Goal: Find specific page/section: Find specific page/section

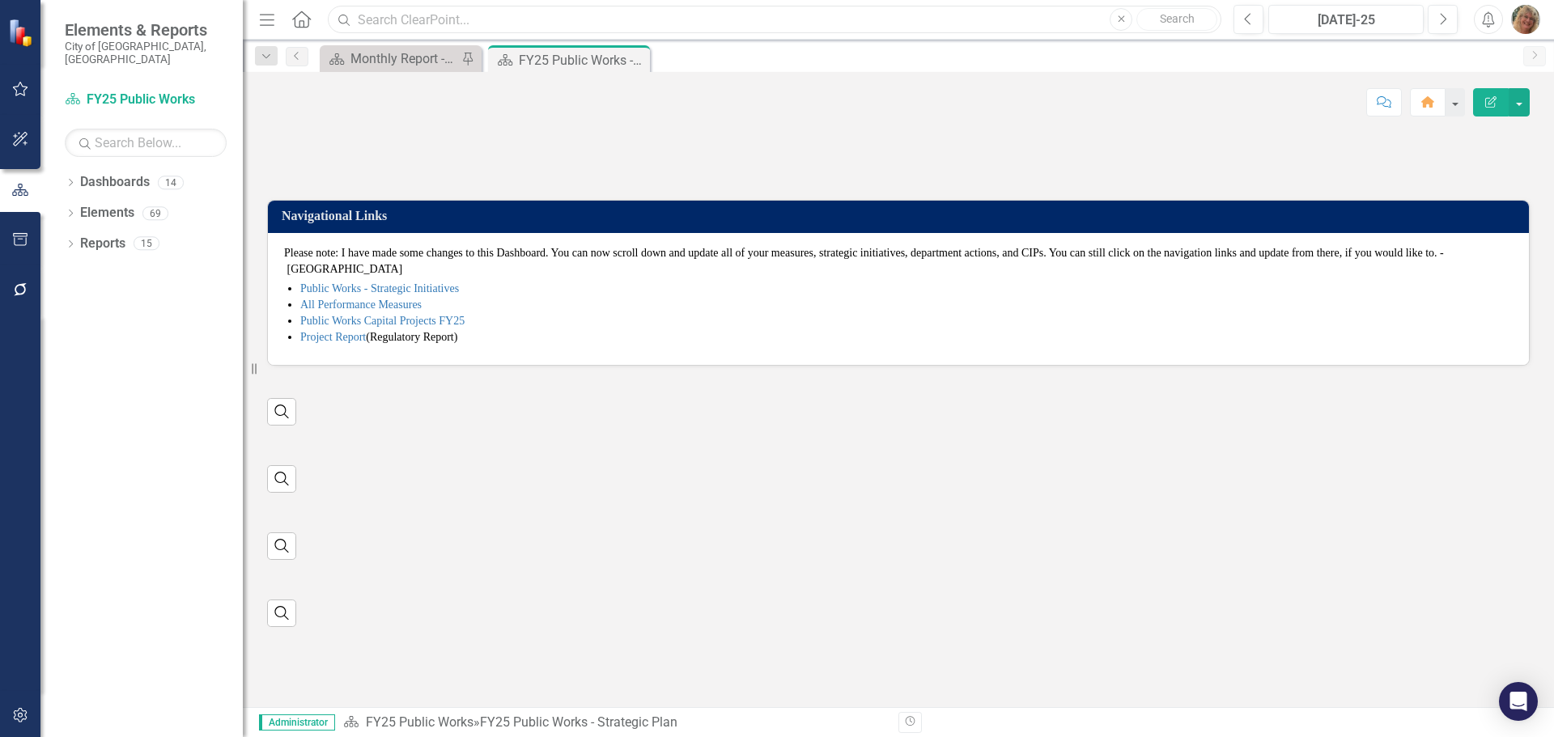
click at [377, 15] on input "text" at bounding box center [774, 20] width 893 height 28
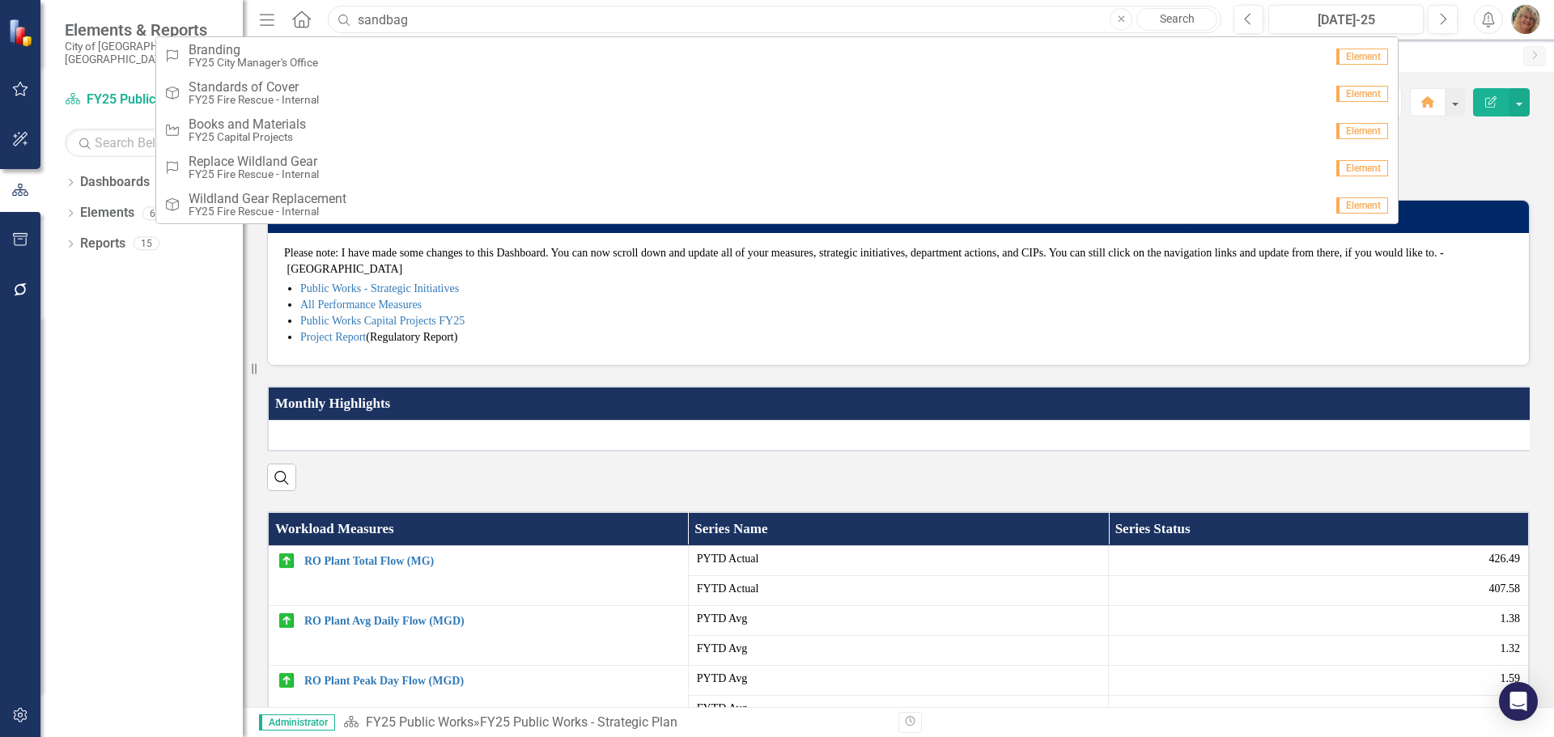
click at [385, 23] on input "sandbag" at bounding box center [774, 20] width 893 height 28
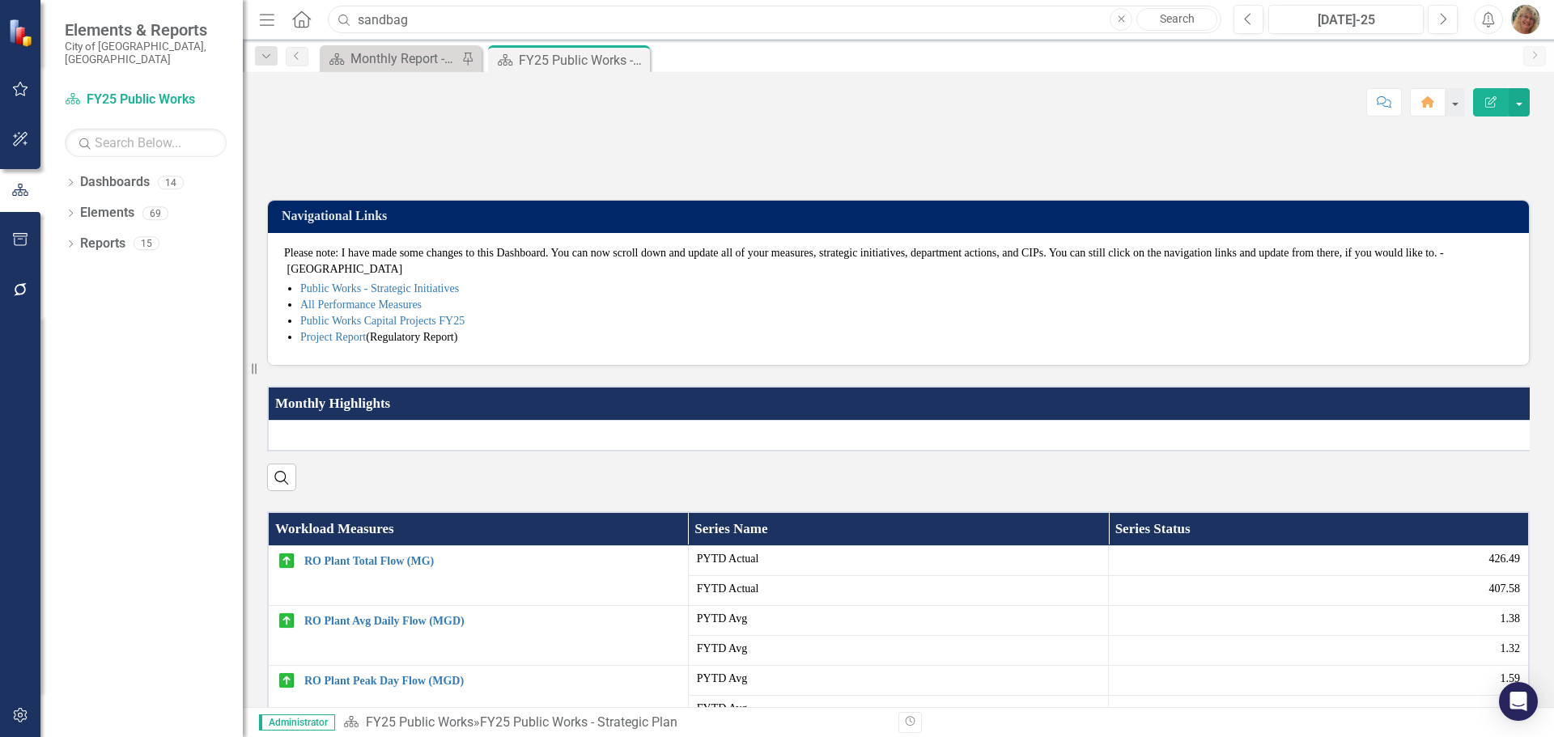
drag, startPoint x: 385, startPoint y: 23, endPoint x: 505, endPoint y: 23, distance: 119.8
click at [505, 23] on input "sandbag" at bounding box center [774, 20] width 893 height 28
type input "sand"
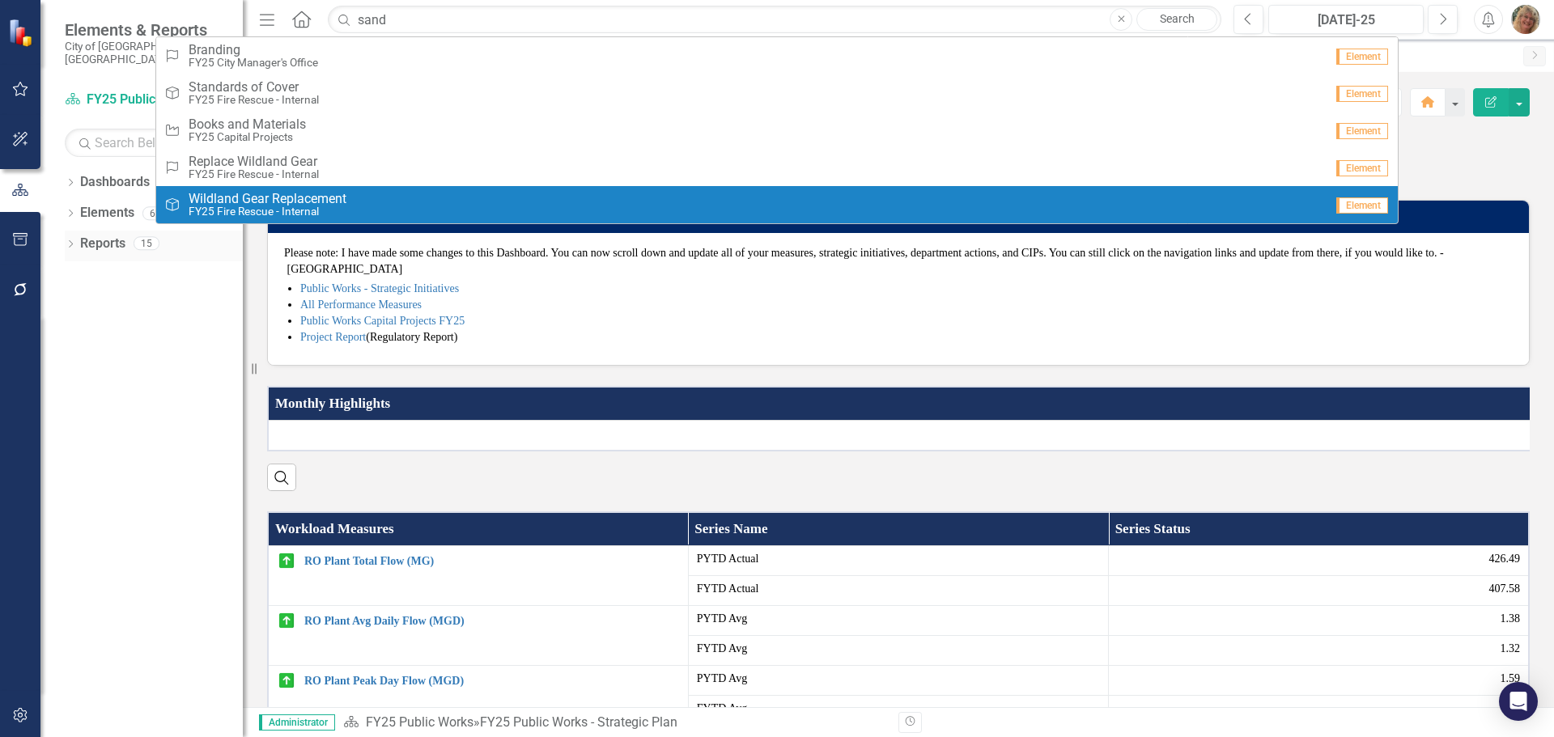
click at [67, 241] on icon "Dropdown" at bounding box center [70, 245] width 11 height 9
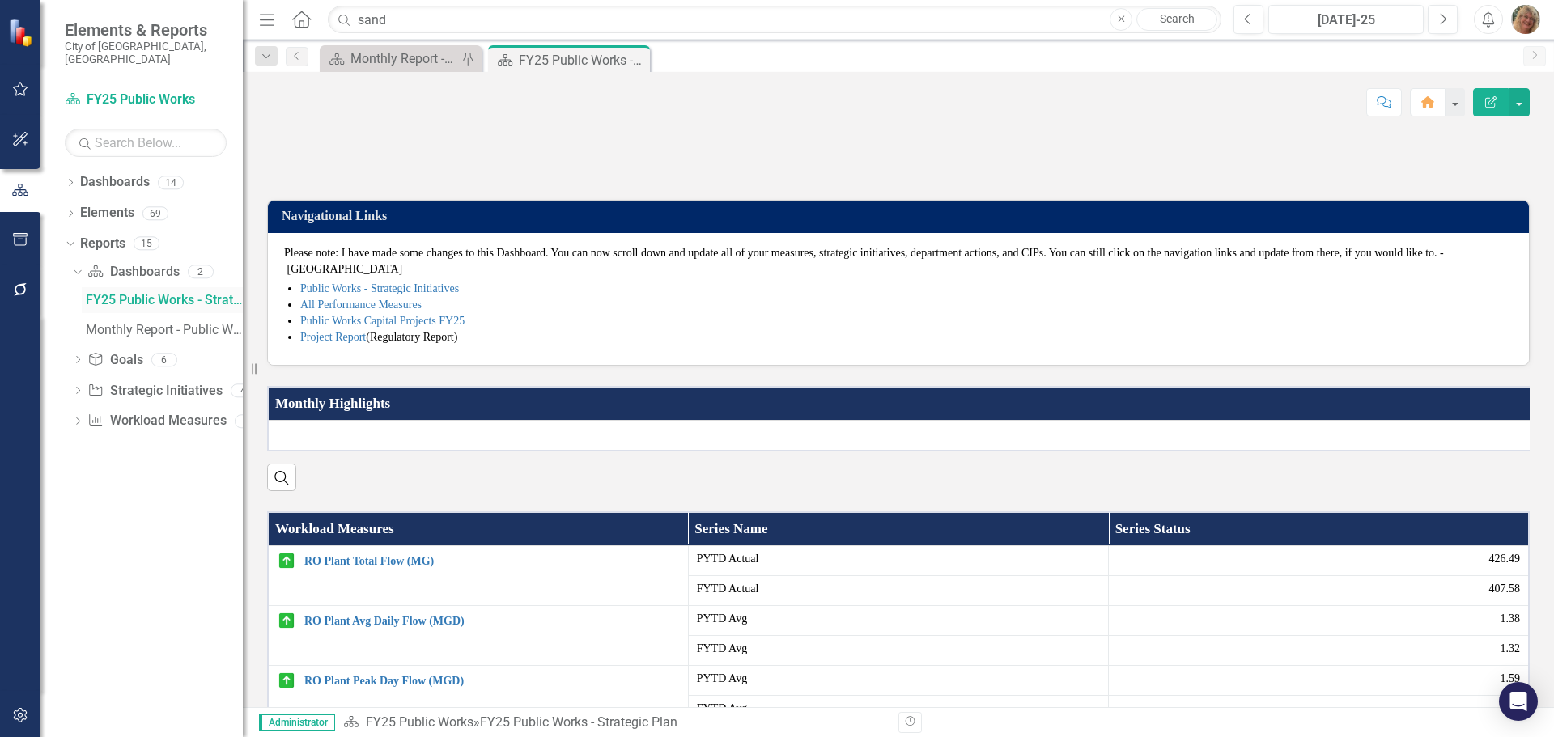
click at [150, 293] on div "FY25 Public Works - Strategic Plan" at bounding box center [164, 300] width 157 height 15
click at [136, 412] on link "Workload Measures Workload Measures" at bounding box center [156, 421] width 138 height 19
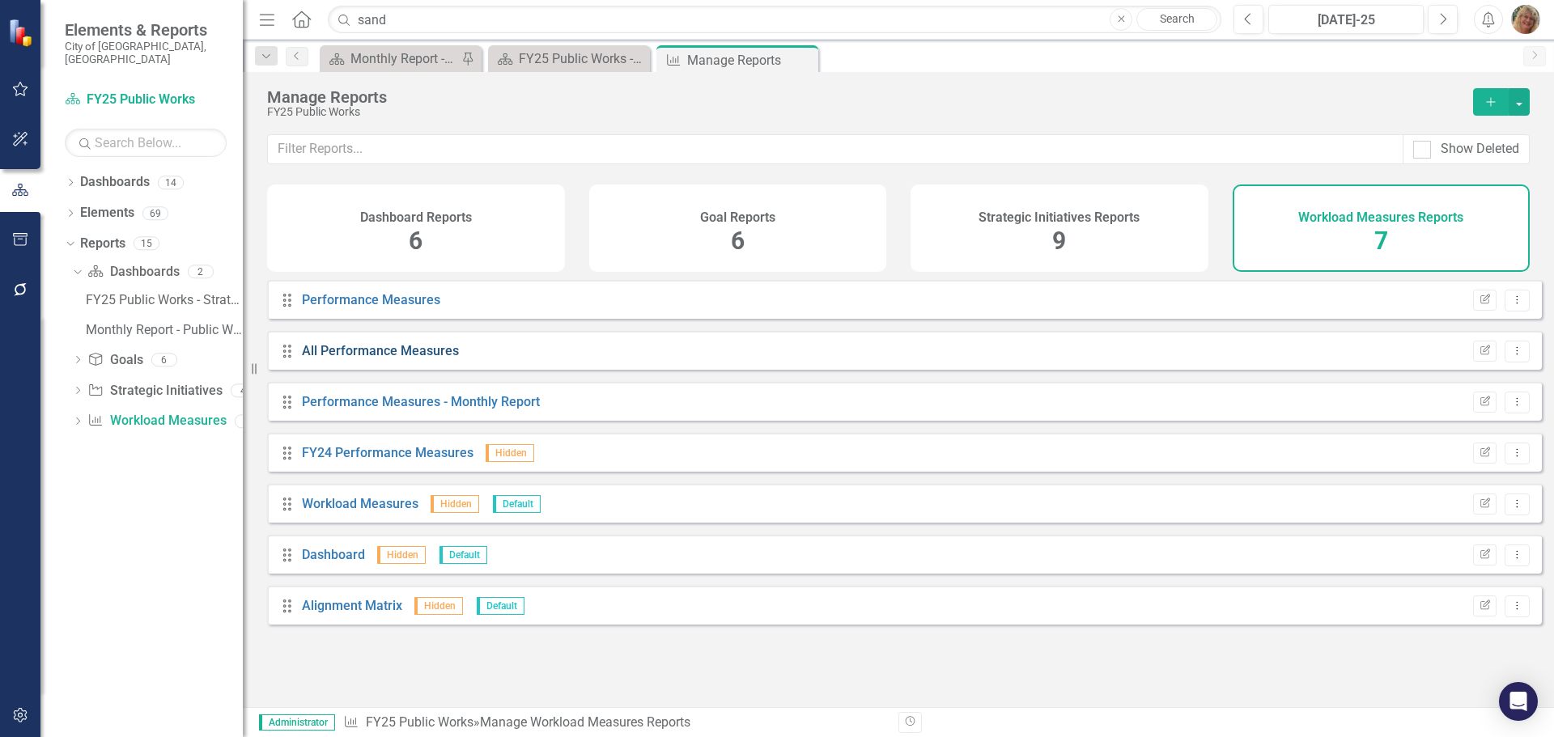
click at [359, 359] on link "All Performance Measures" at bounding box center [380, 350] width 157 height 15
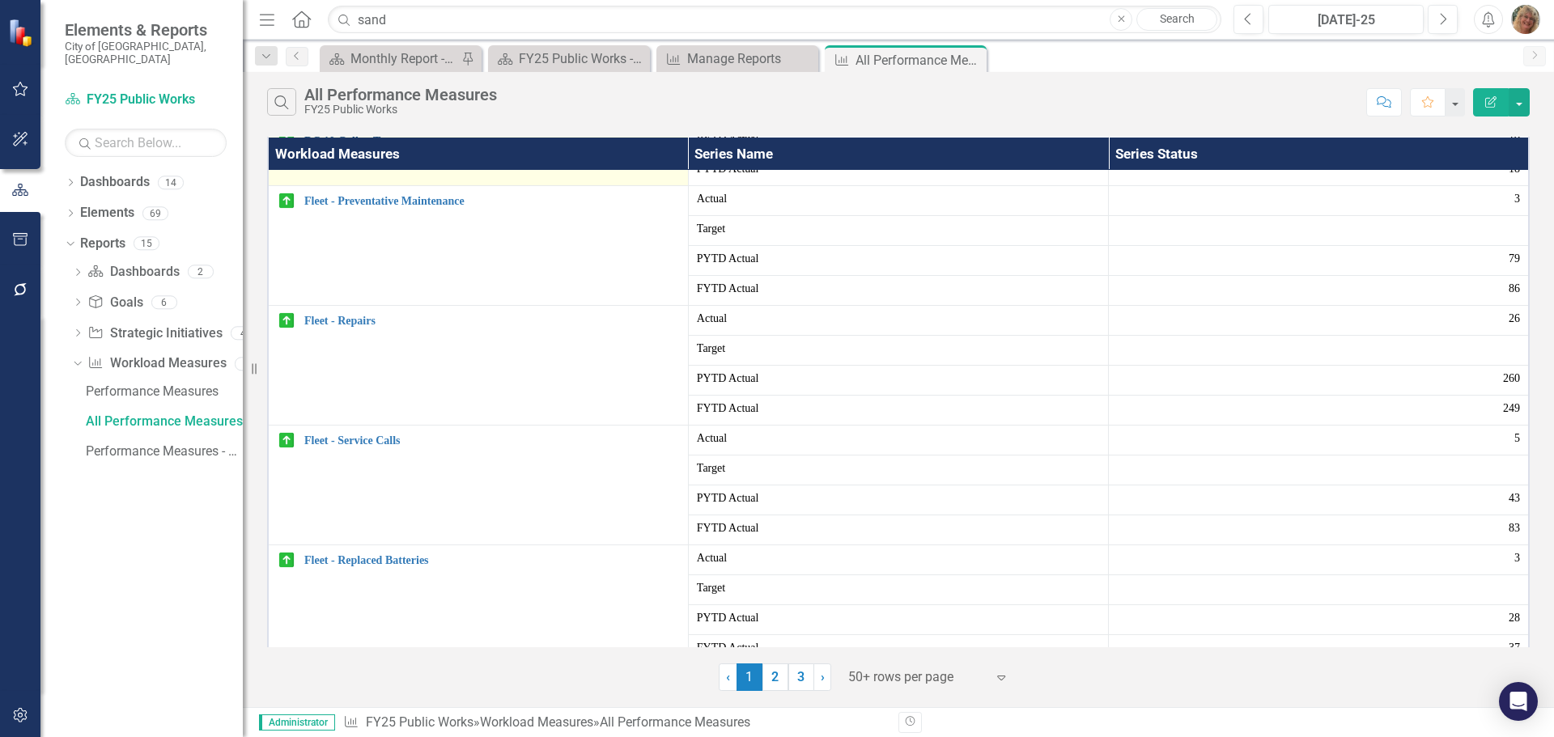
scroll to position [1052, 0]
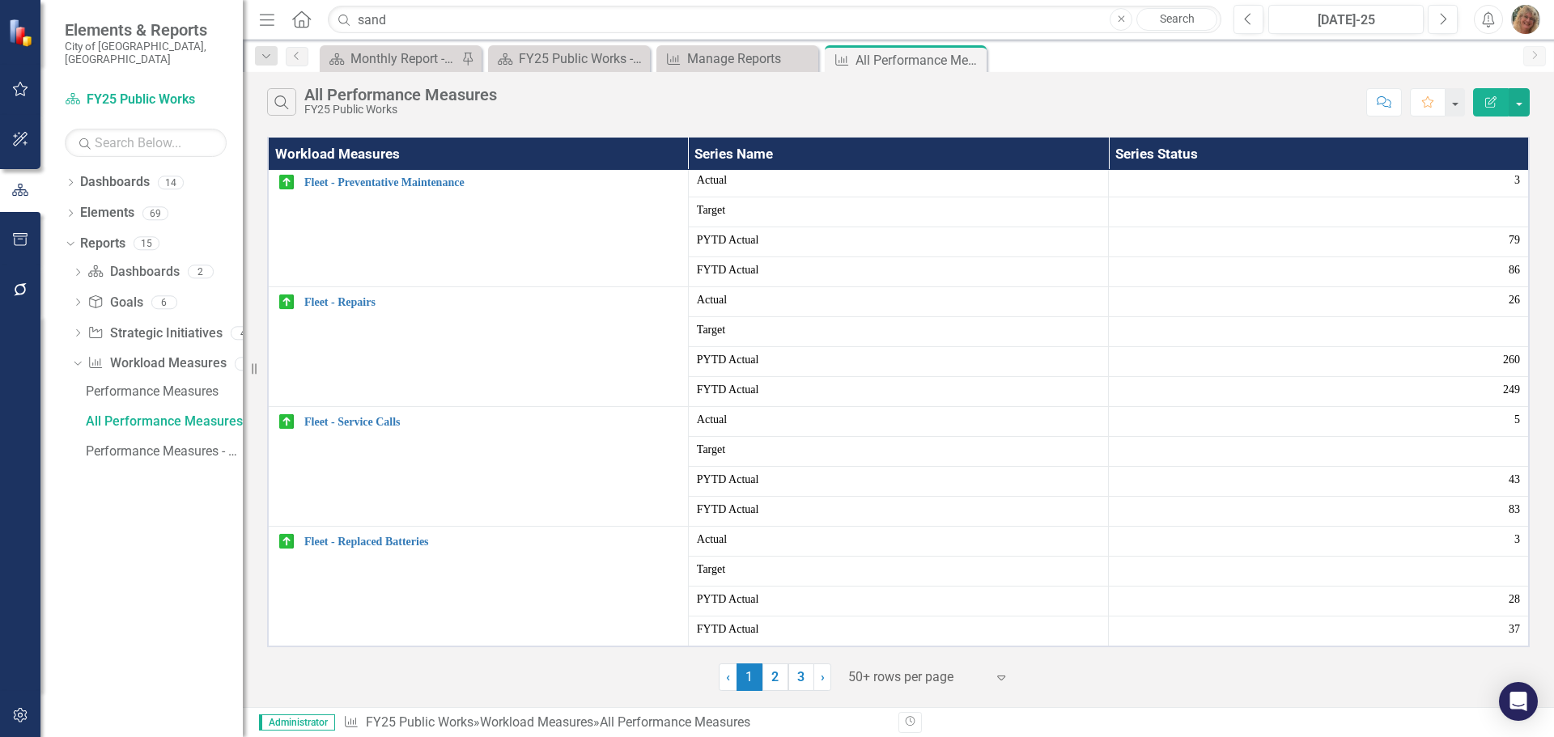
click at [997, 677] on icon "Expand" at bounding box center [1001, 677] width 16 height 13
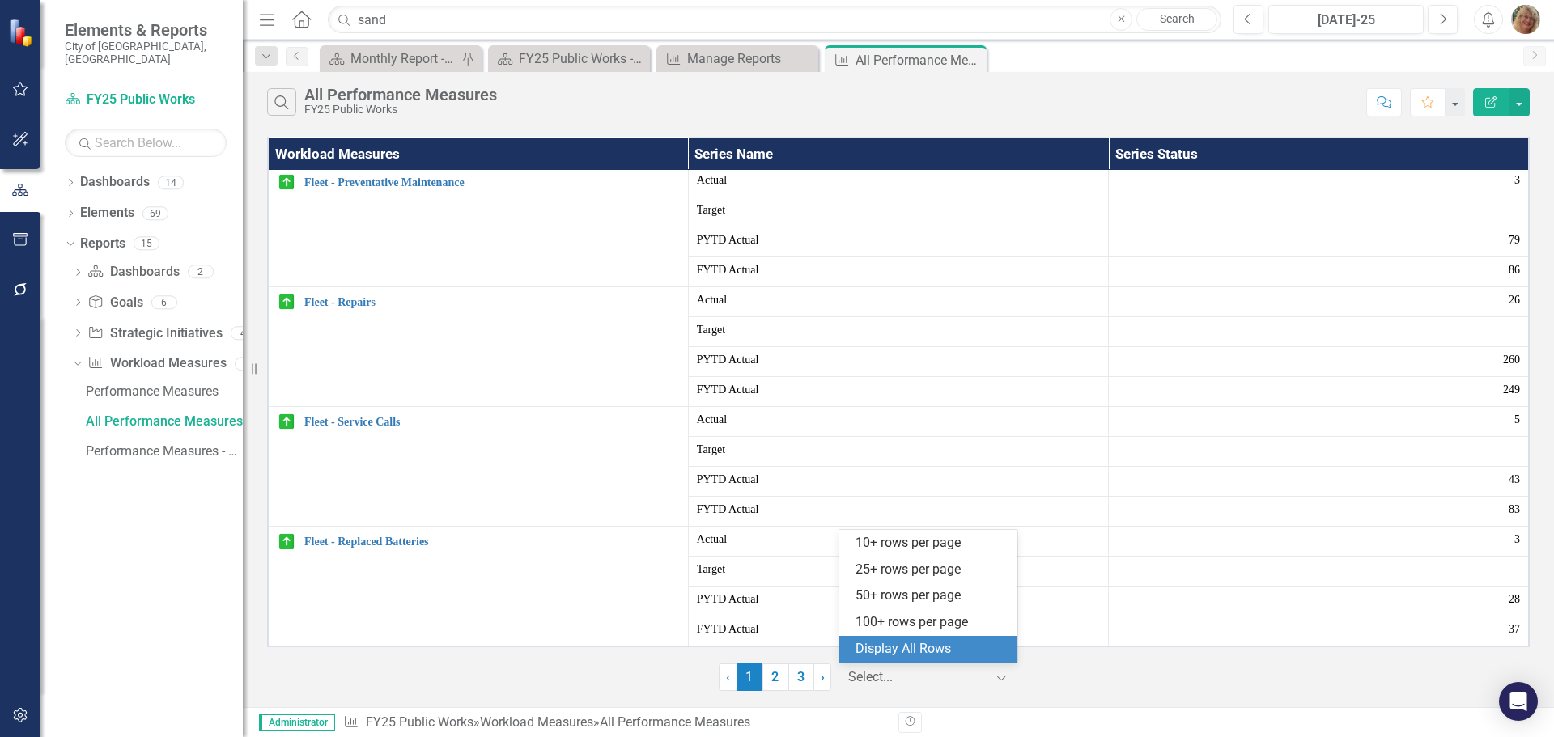
click at [884, 644] on div "Display All Rows" at bounding box center [931, 649] width 152 height 19
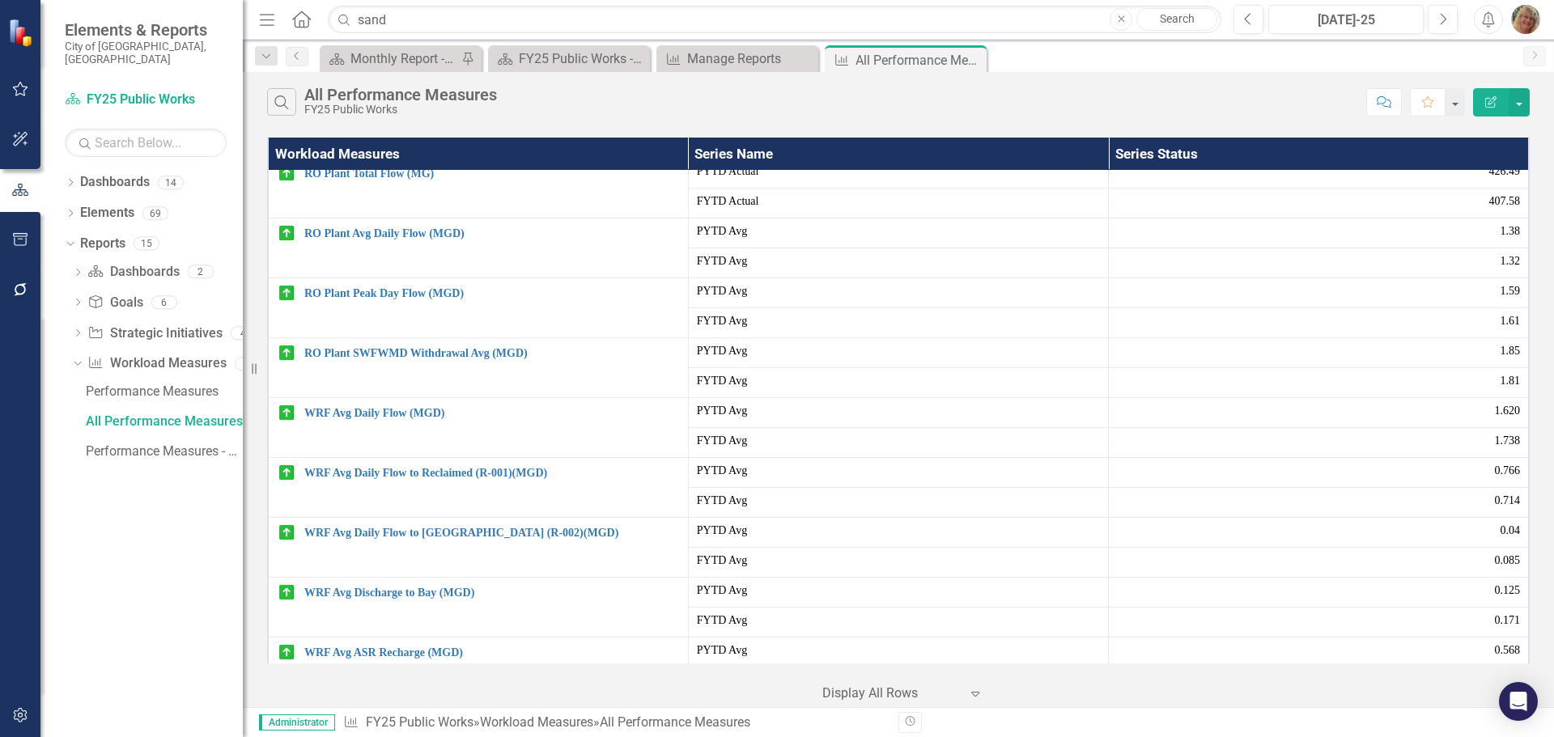
scroll to position [0, 0]
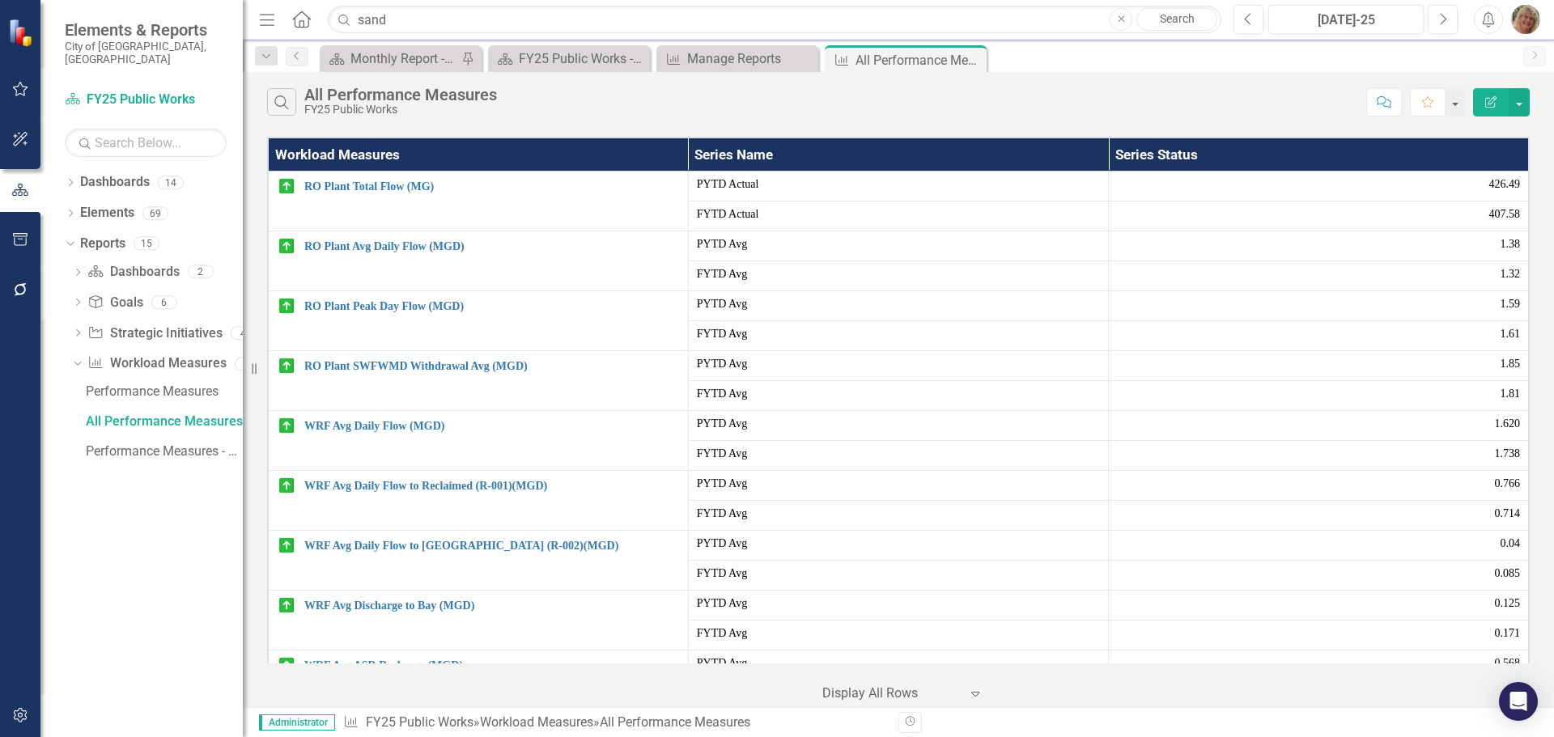
click at [1525, 22] on img "button" at bounding box center [1525, 19] width 29 height 29
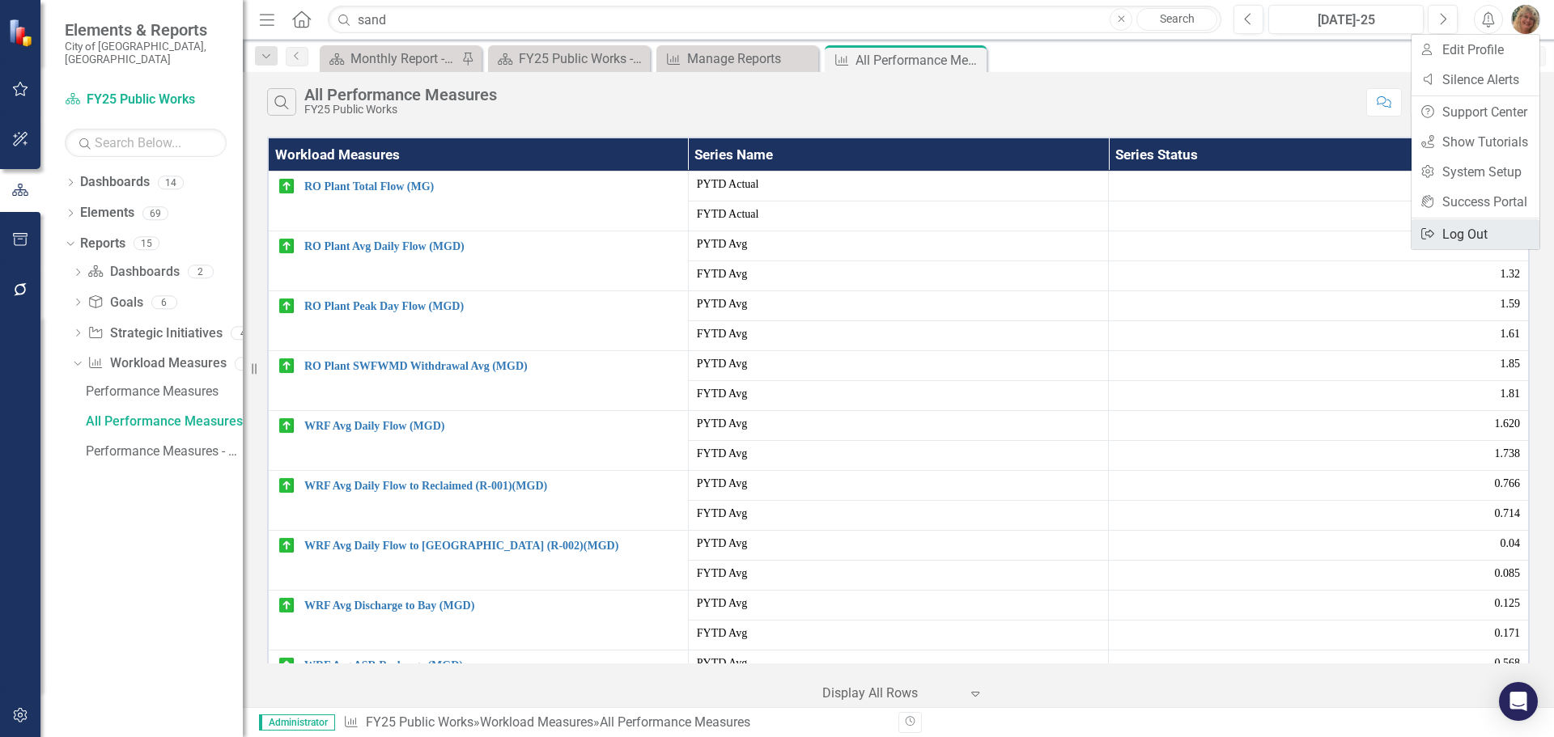
click at [1466, 236] on link "Logout Log Out" at bounding box center [1475, 234] width 128 height 30
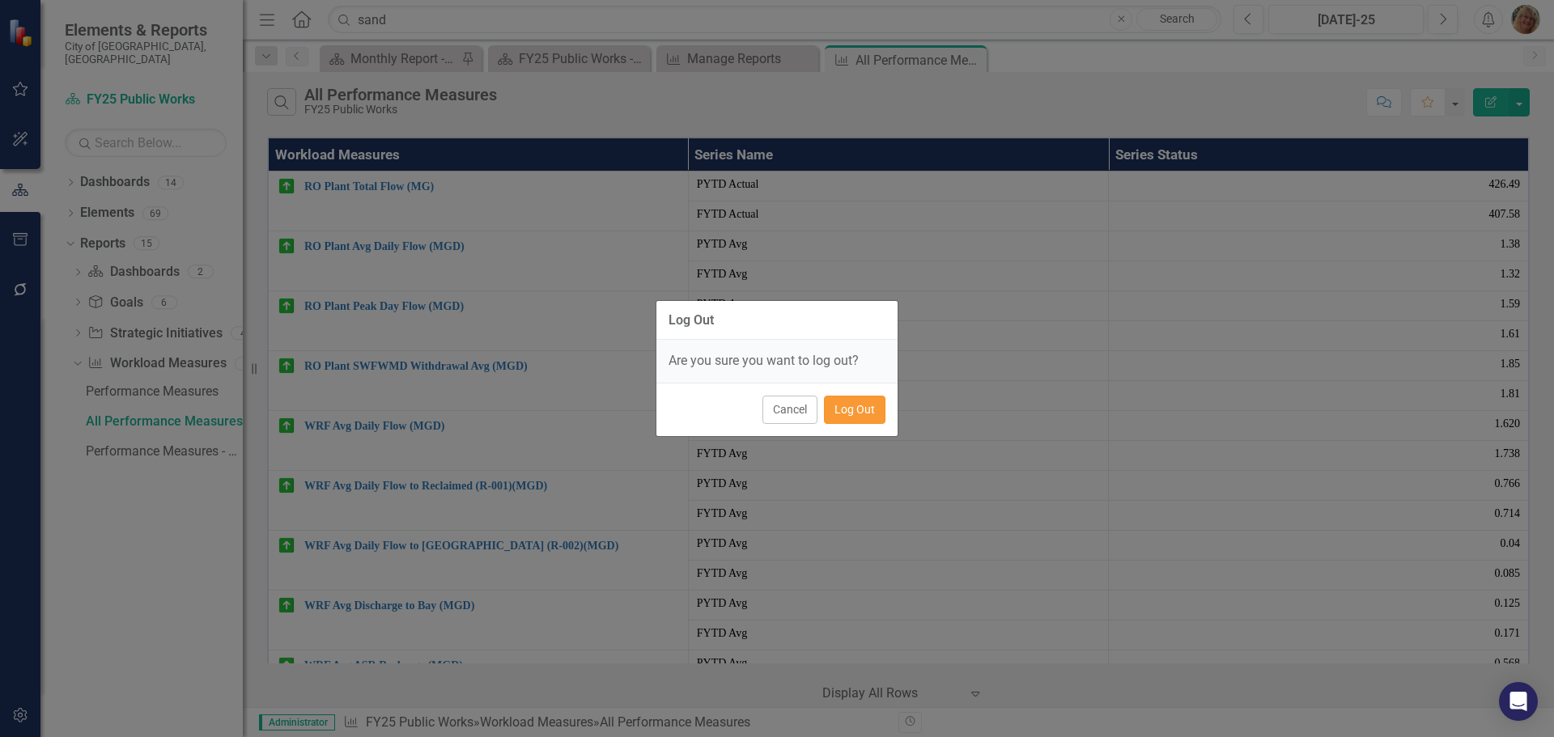
click at [846, 413] on button "Log Out" at bounding box center [855, 410] width 62 height 28
